Goal: Transaction & Acquisition: Purchase product/service

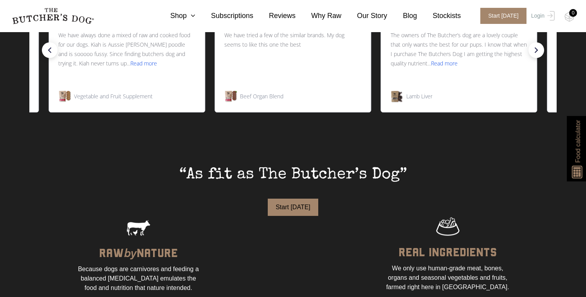
scroll to position [397, 0]
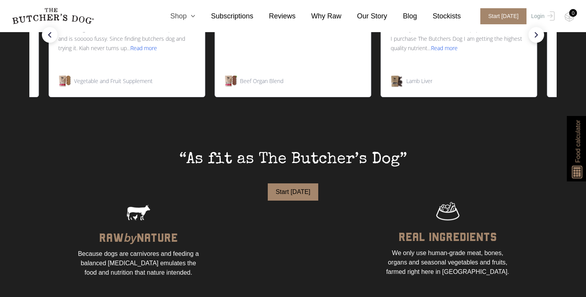
click at [191, 18] on icon at bounding box center [191, 16] width 9 height 7
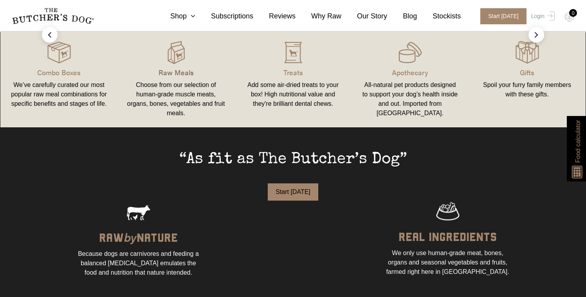
click at [188, 73] on p "Raw Meals" at bounding box center [176, 72] width 98 height 11
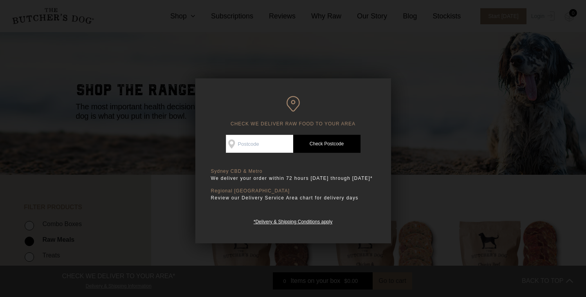
scroll to position [32, 0]
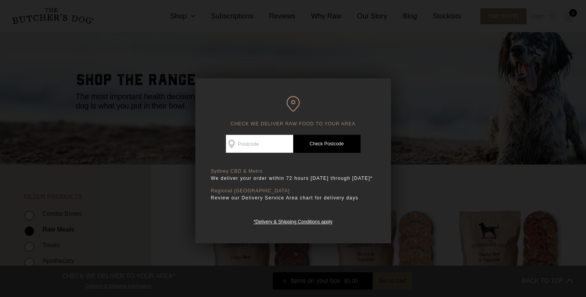
click at [235, 143] on input "Check Availability At" at bounding box center [259, 144] width 67 height 18
type input "2137"
click at [316, 135] on link "Check Postcode" at bounding box center [326, 144] width 67 height 18
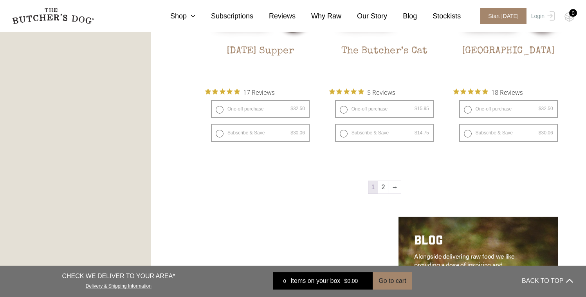
scroll to position [1177, 0]
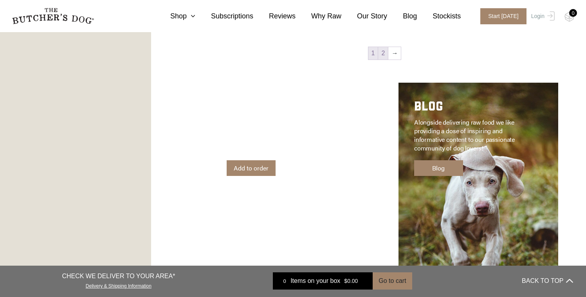
click at [382, 54] on link "2" at bounding box center [383, 53] width 10 height 13
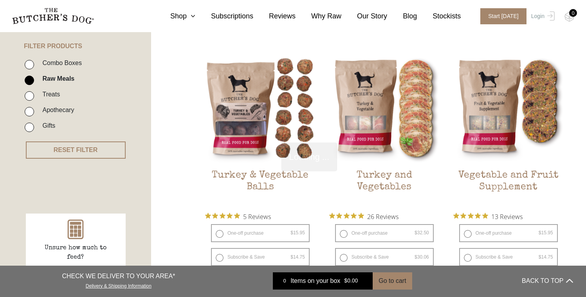
scroll to position [177, 0]
